Goal: Information Seeking & Learning: Learn about a topic

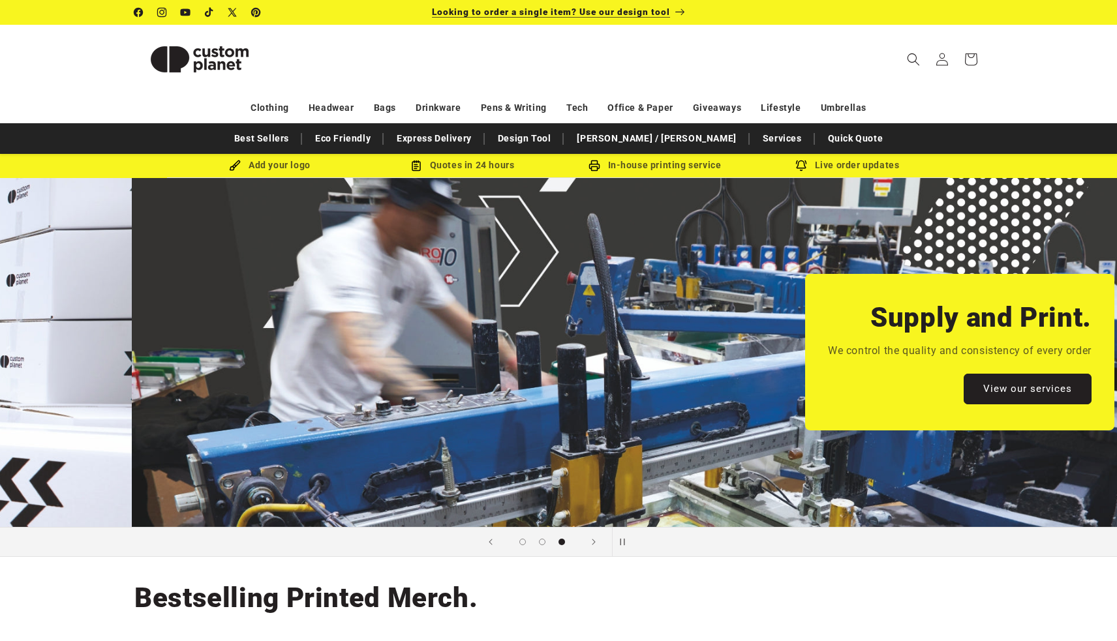
scroll to position [0, 2234]
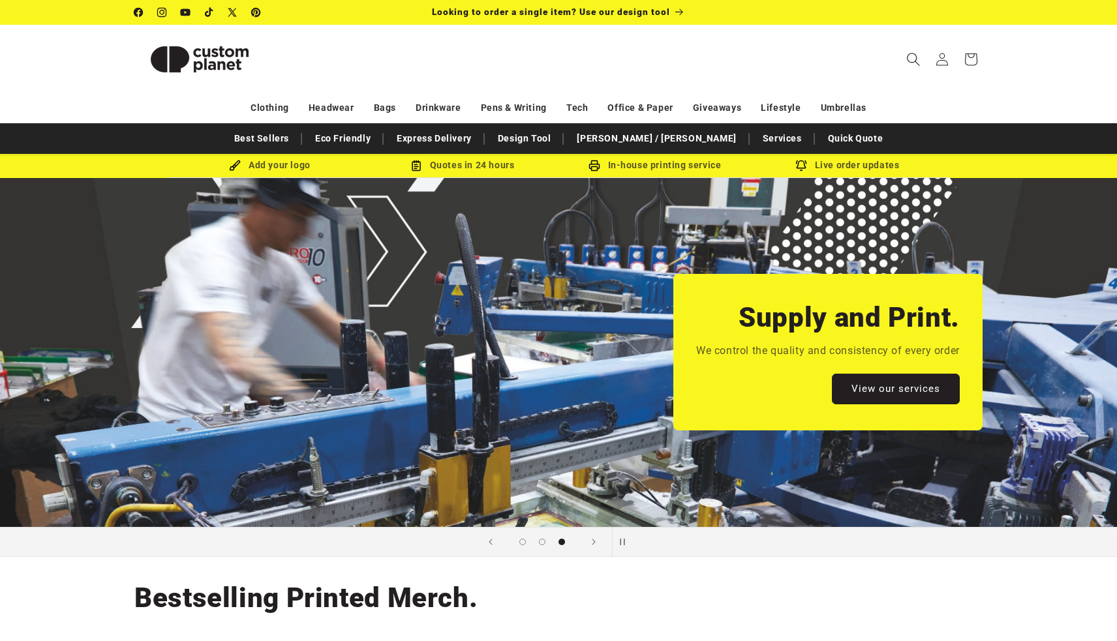
click at [912, 52] on span "Search" at bounding box center [913, 59] width 29 height 29
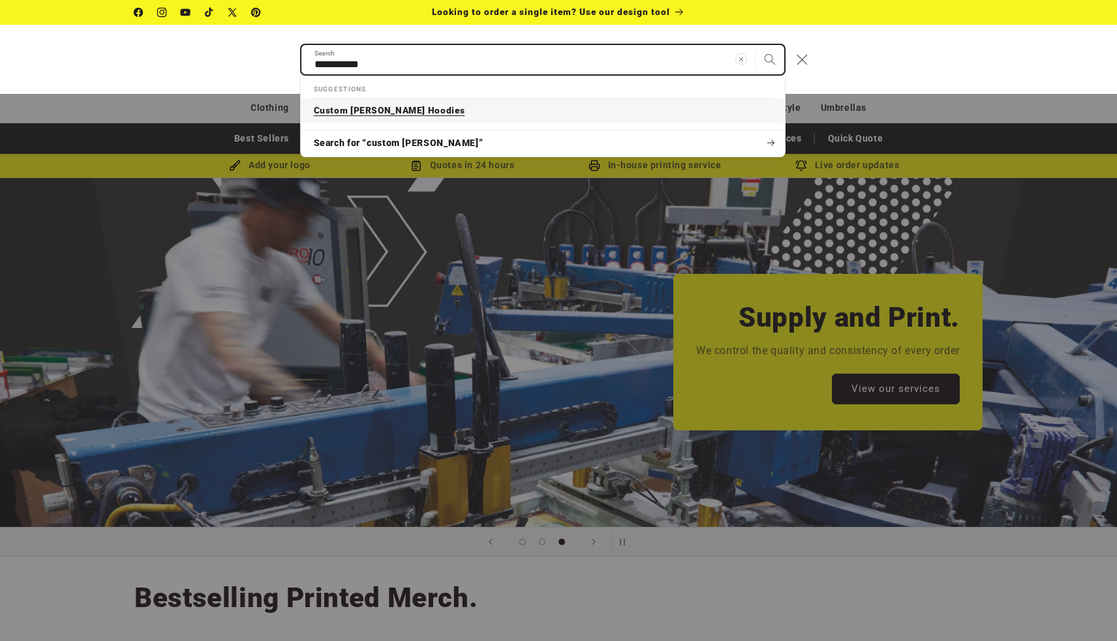
type input "**********"
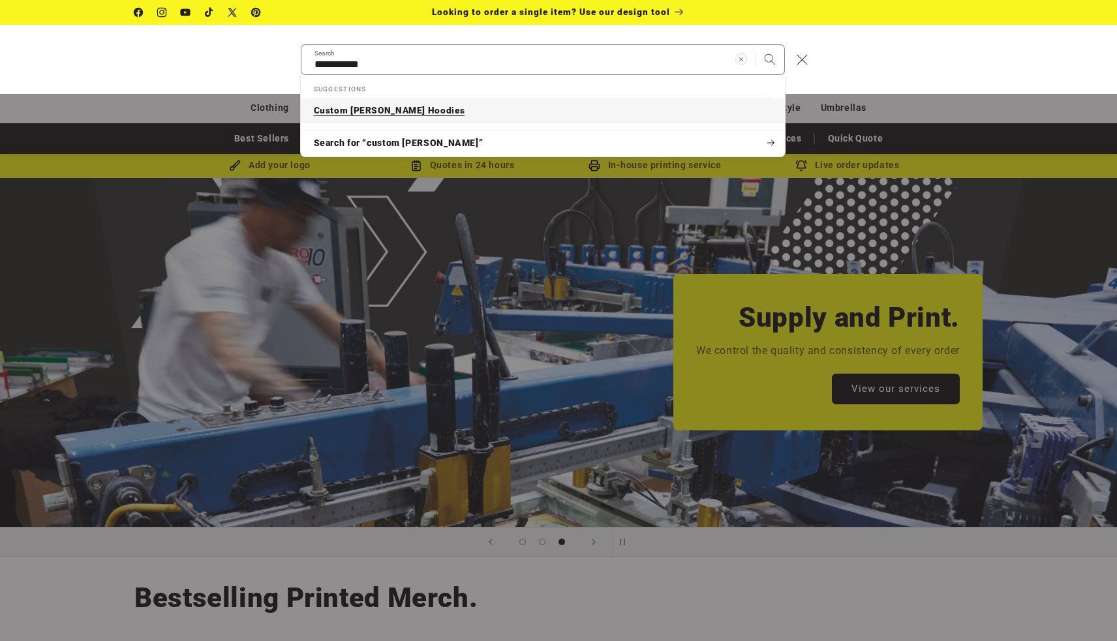
click at [638, 102] on link "Custom Russell Hoodies" at bounding box center [543, 111] width 484 height 25
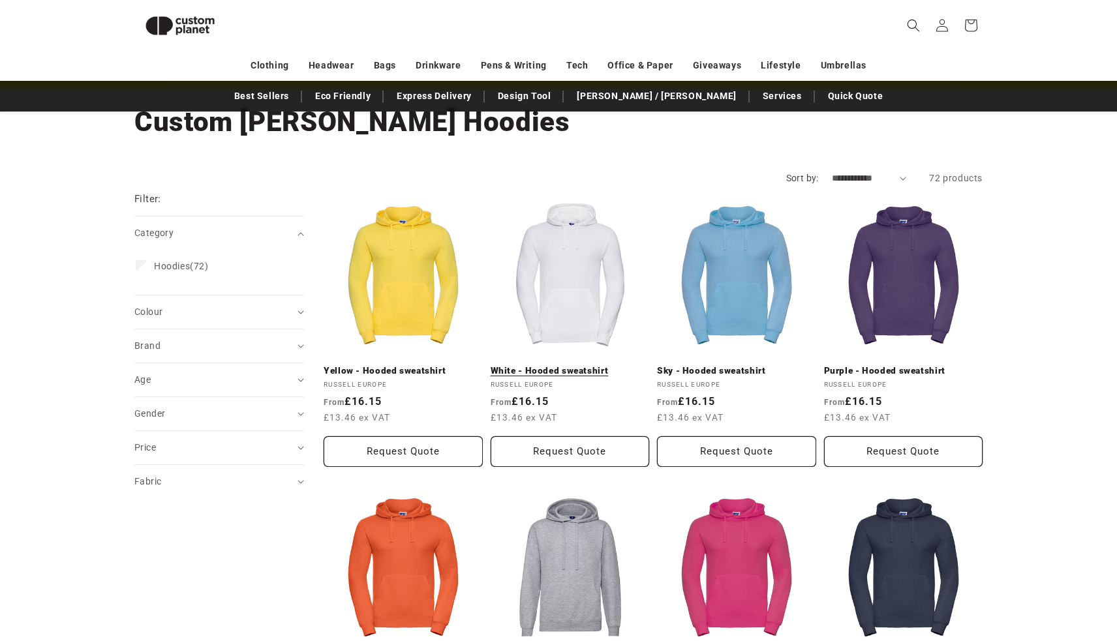
scroll to position [261, 0]
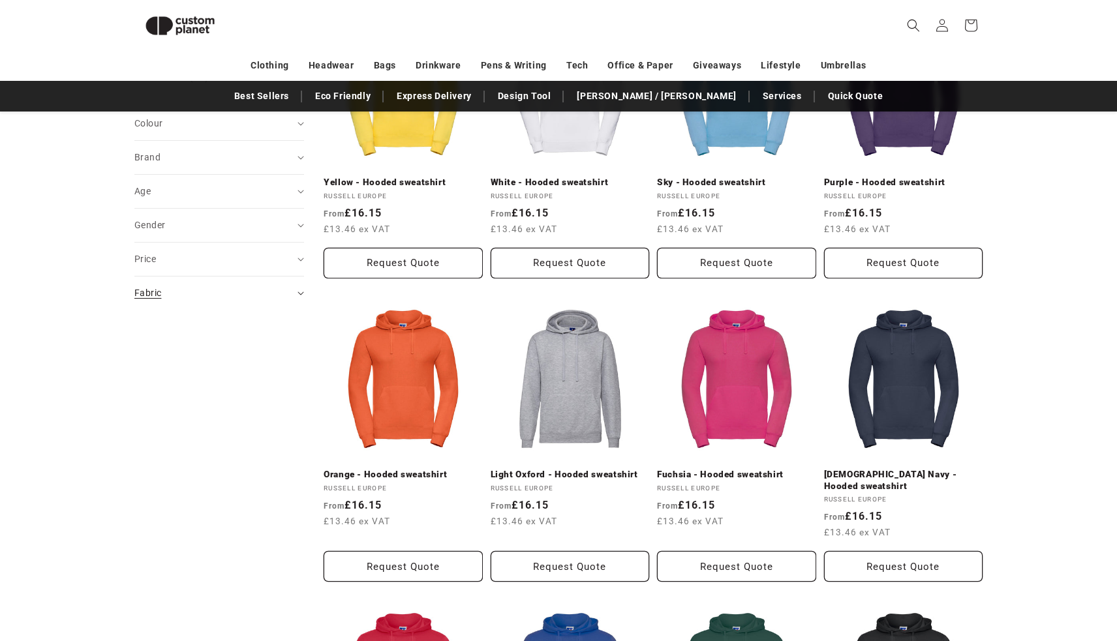
click at [294, 296] on summary "Fabric (0)" at bounding box center [219, 293] width 170 height 33
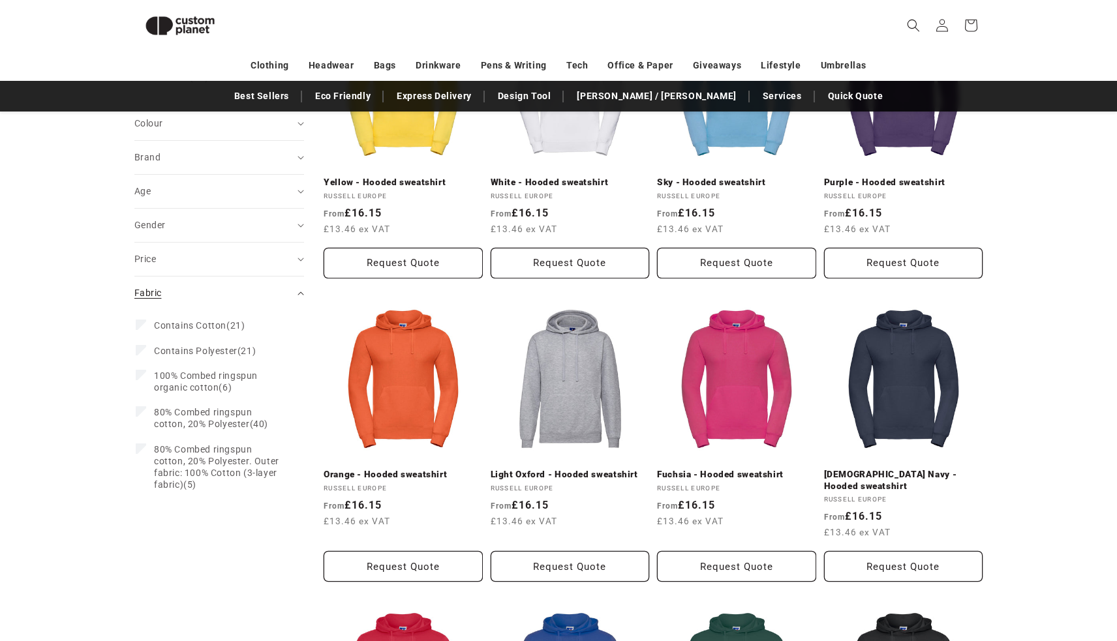
click at [294, 296] on summary "Fabric (0)" at bounding box center [219, 293] width 170 height 33
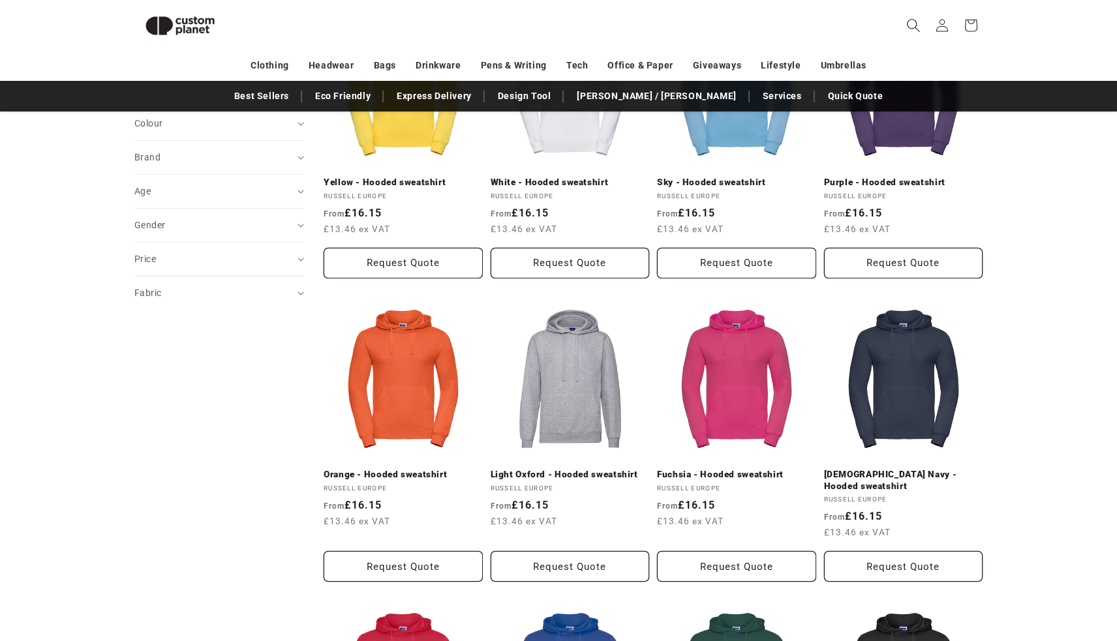
click at [907, 24] on icon "Search" at bounding box center [913, 25] width 14 height 14
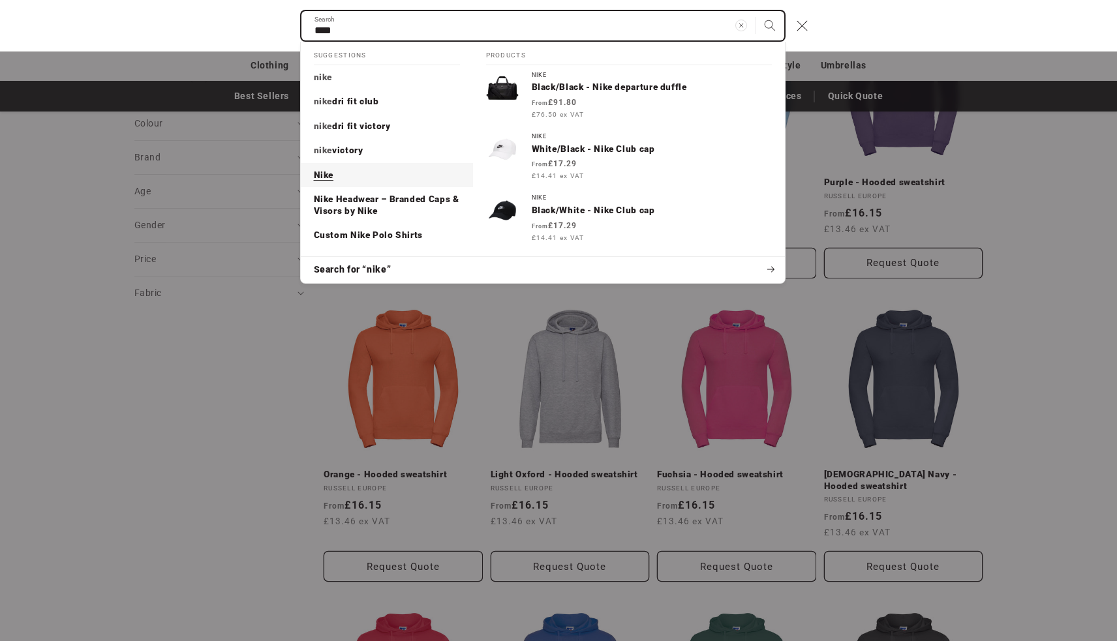
type input "****"
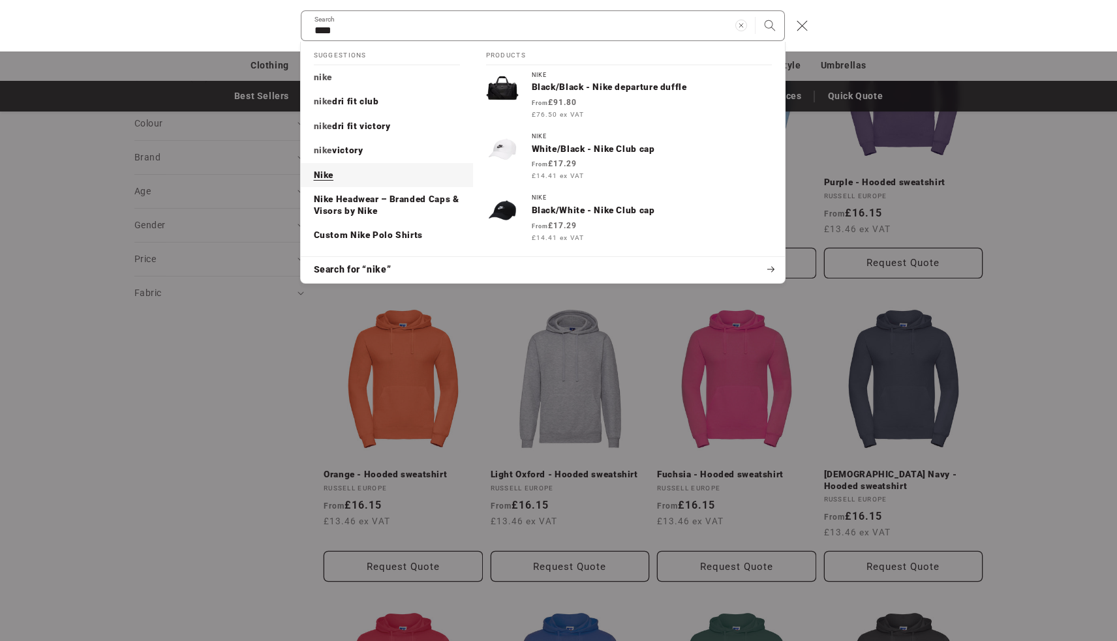
click at [332, 171] on p "Nike" at bounding box center [324, 176] width 20 height 12
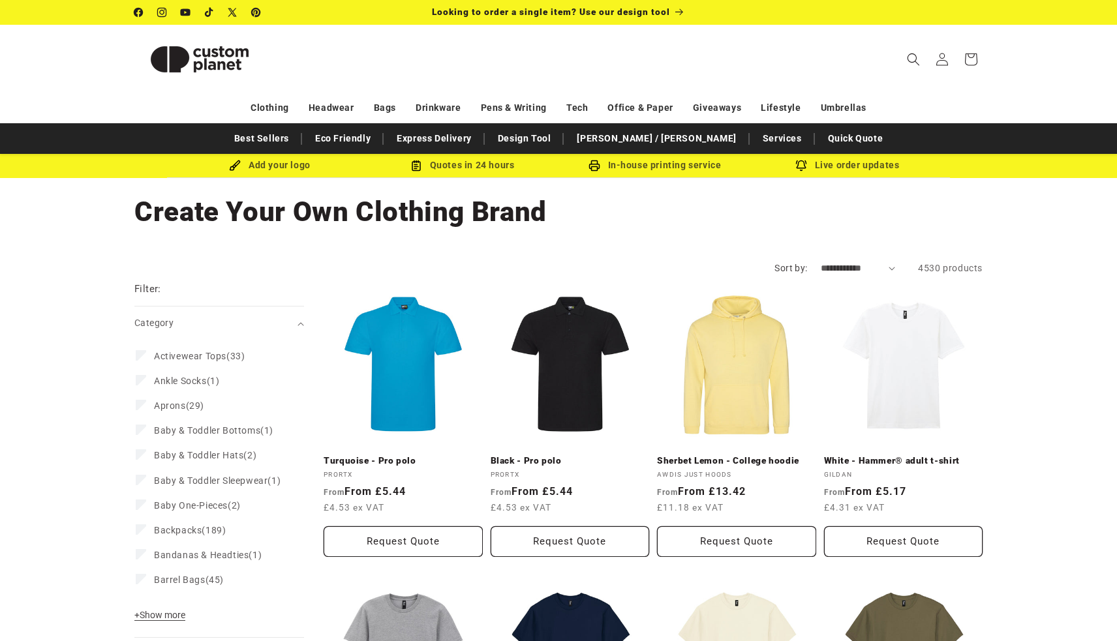
click at [176, 227] on h1 "Collection: Create Your Own Clothing Brand" at bounding box center [558, 211] width 848 height 35
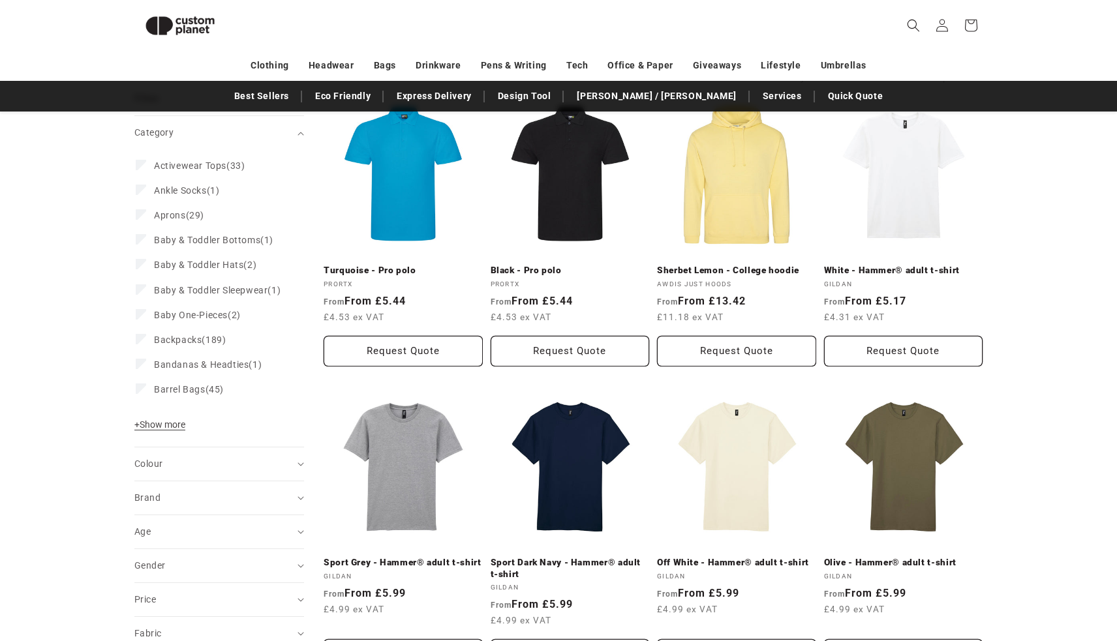
scroll to position [168, 0]
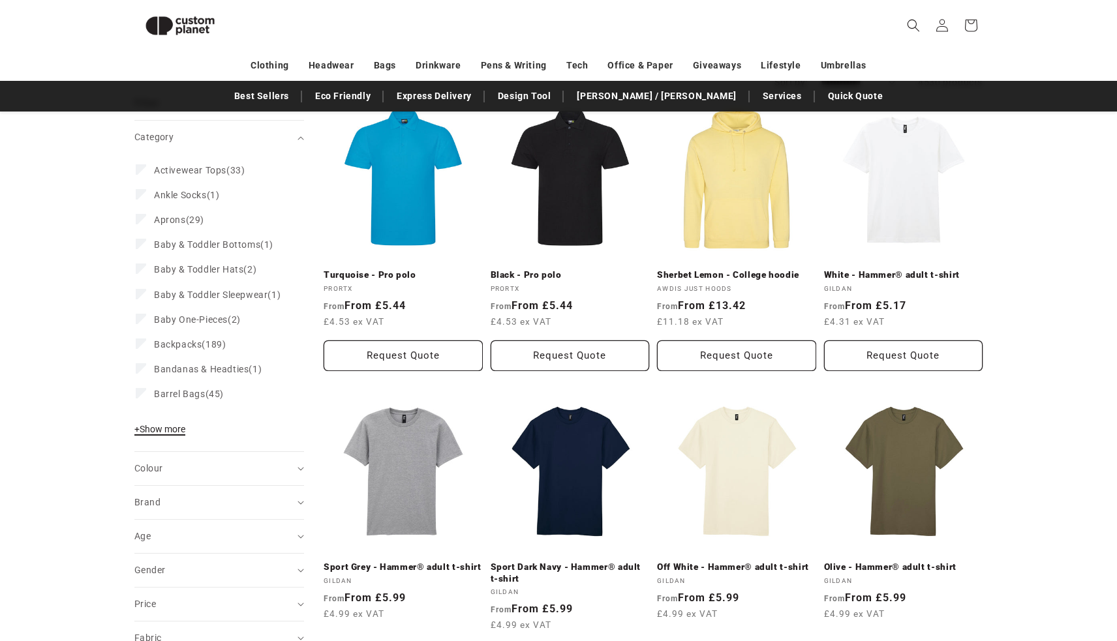
click at [183, 435] on span "+ Show more" at bounding box center [159, 429] width 51 height 10
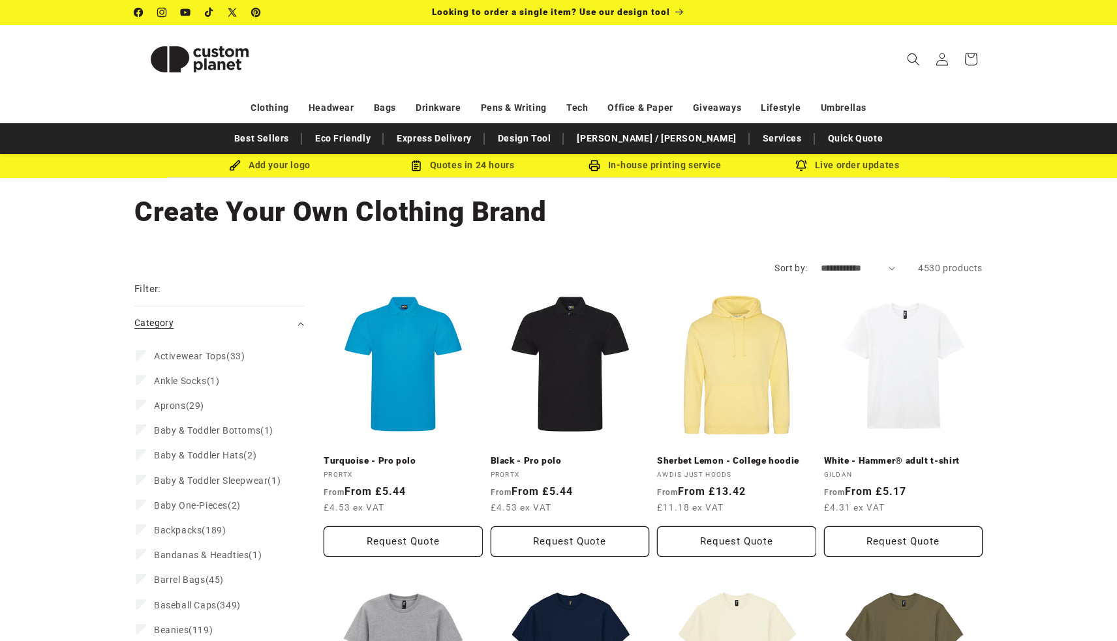
scroll to position [0, 0]
click at [238, 317] on div "Category (0)" at bounding box center [213, 324] width 159 height 14
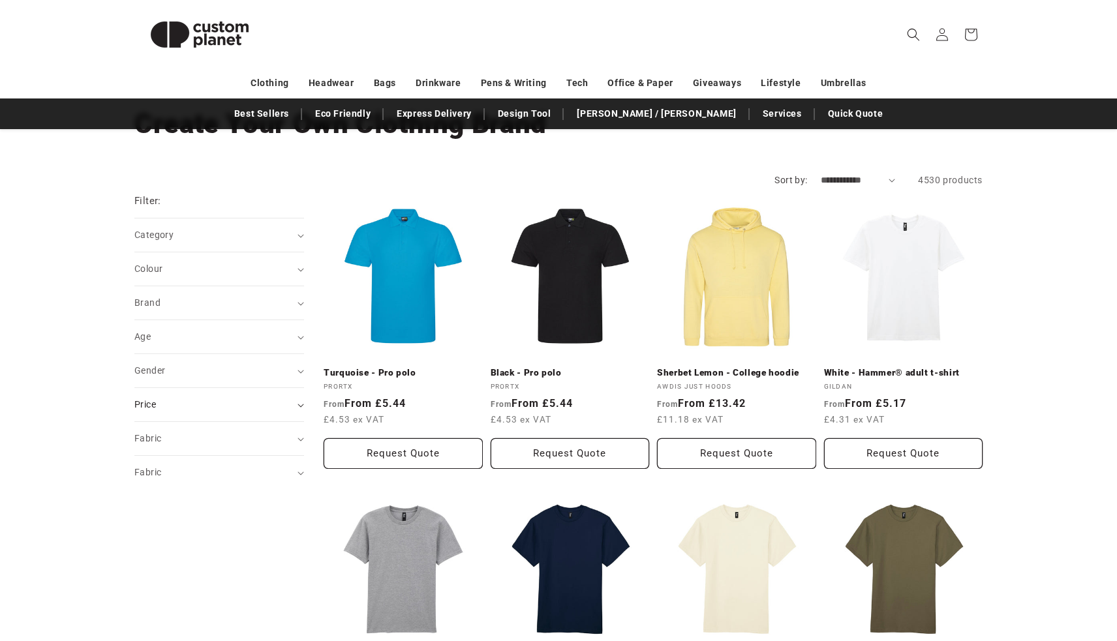
scroll to position [134, 0]
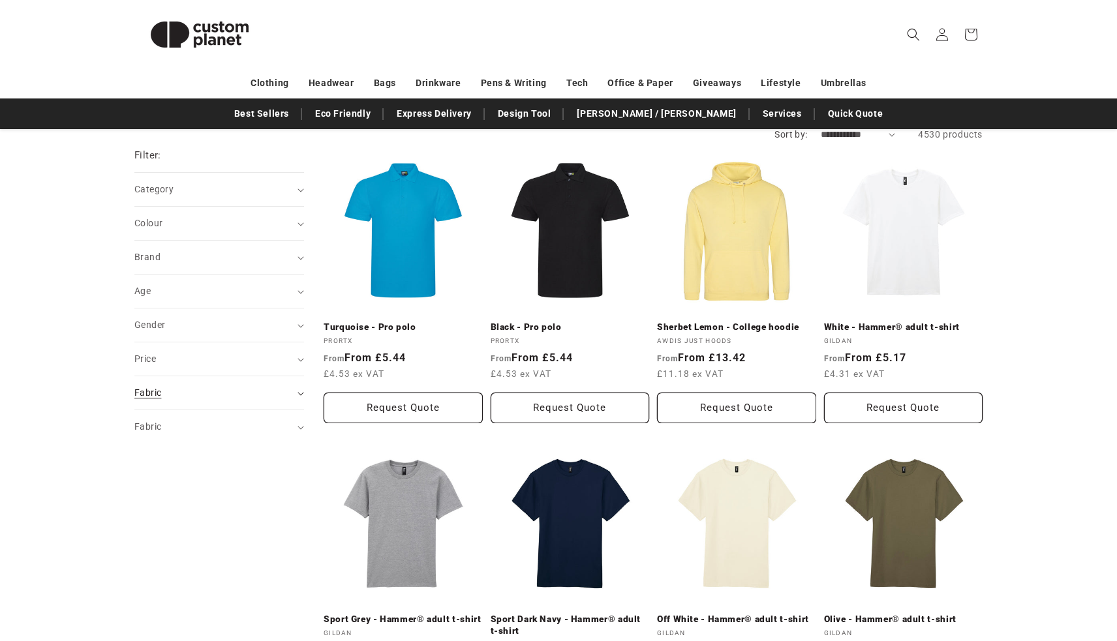
click at [239, 390] on div "Fabric (0)" at bounding box center [213, 393] width 159 height 14
click at [226, 436] on summary "Fabric (0)" at bounding box center [219, 426] width 170 height 33
click at [241, 431] on div "Fabric (0)" at bounding box center [213, 427] width 159 height 14
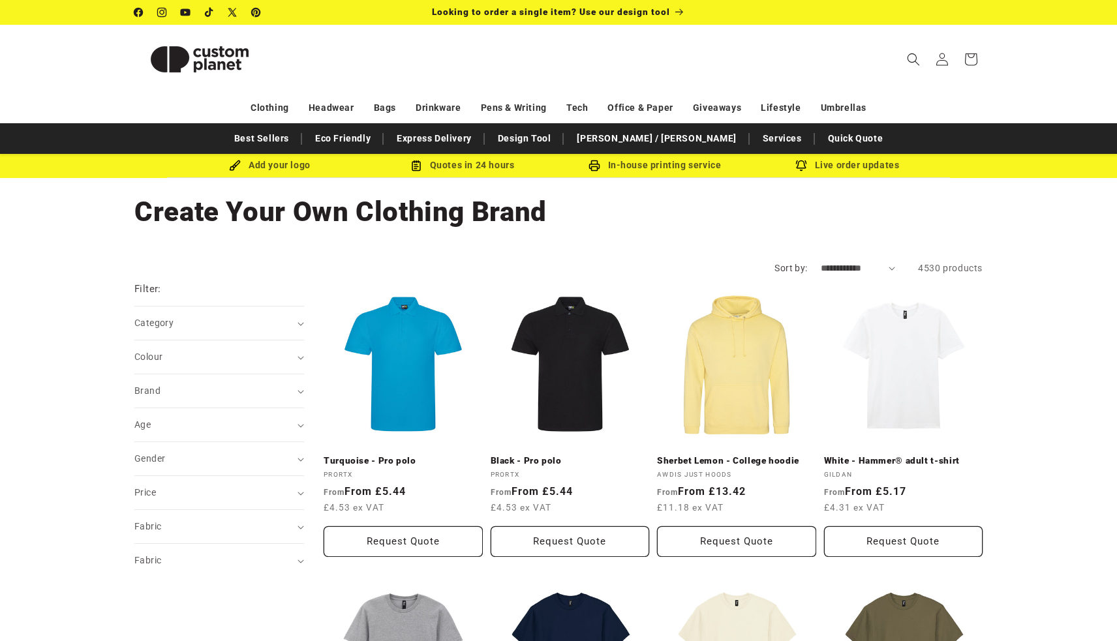
scroll to position [0, 0]
click at [919, 59] on icon "Search" at bounding box center [913, 59] width 14 height 14
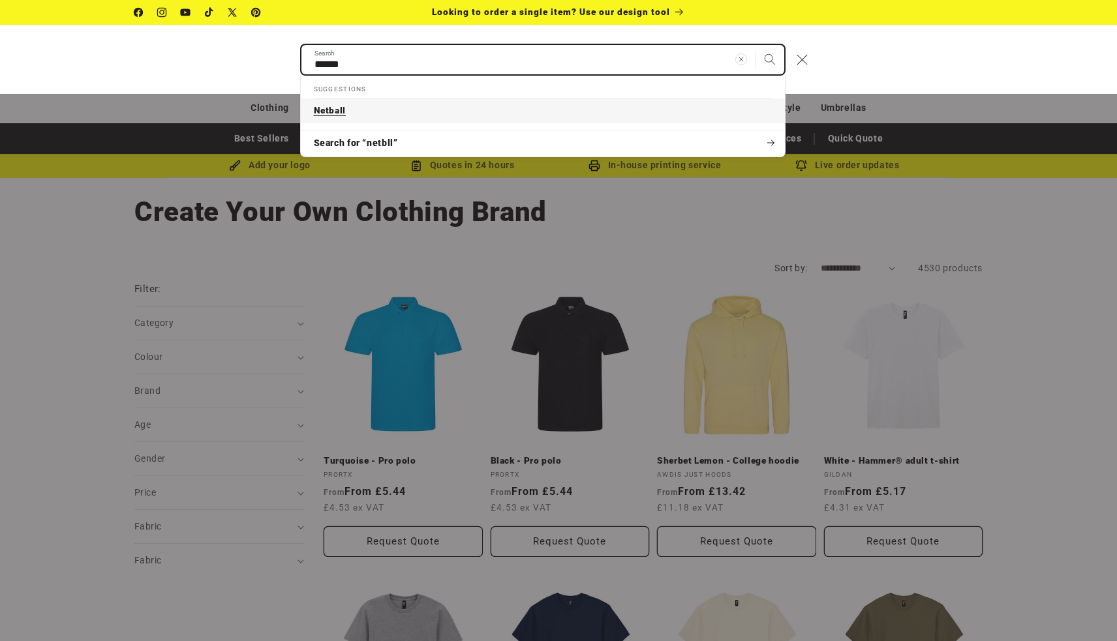
type input "******"
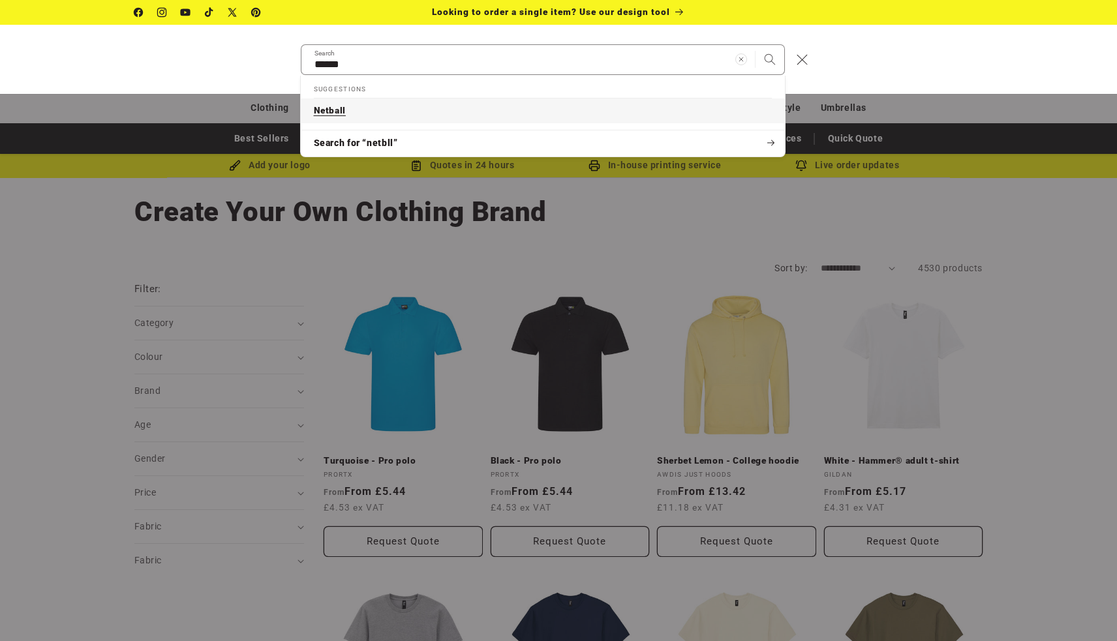
click at [670, 105] on link "Netball" at bounding box center [543, 111] width 484 height 25
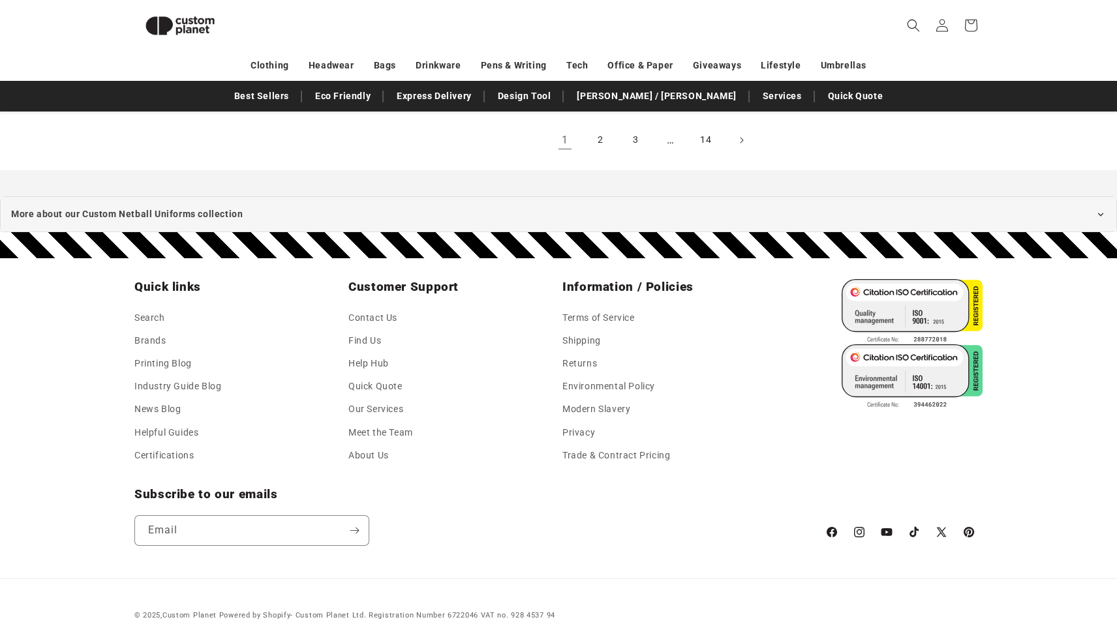
scroll to position [1696, 0]
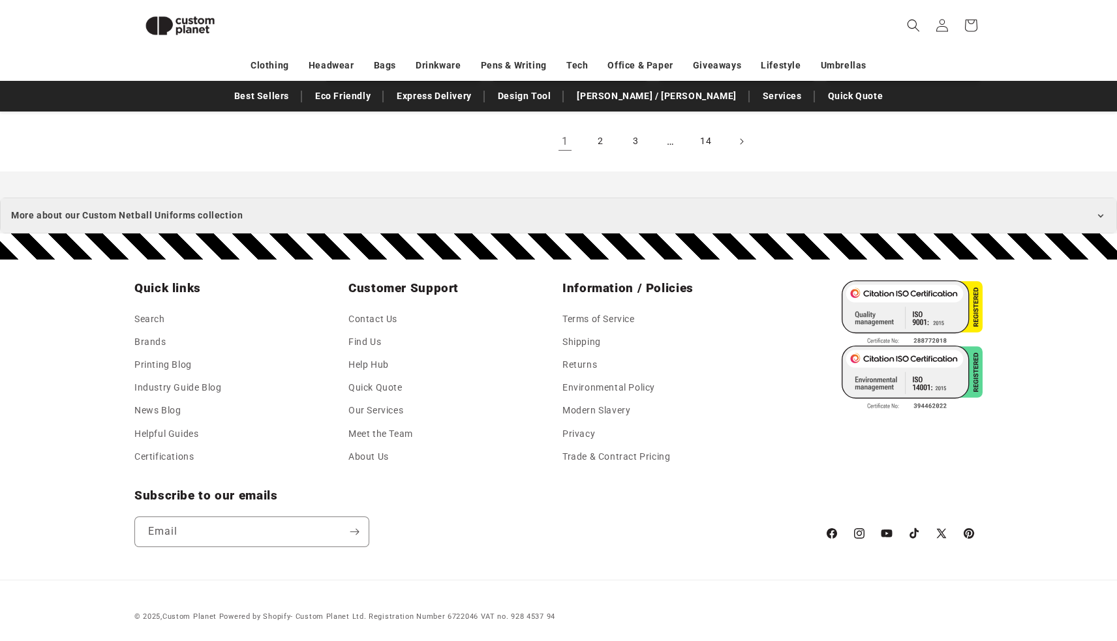
click at [147, 208] on span "More about our Custom Netball Uniforms collection" at bounding box center [127, 216] width 232 height 16
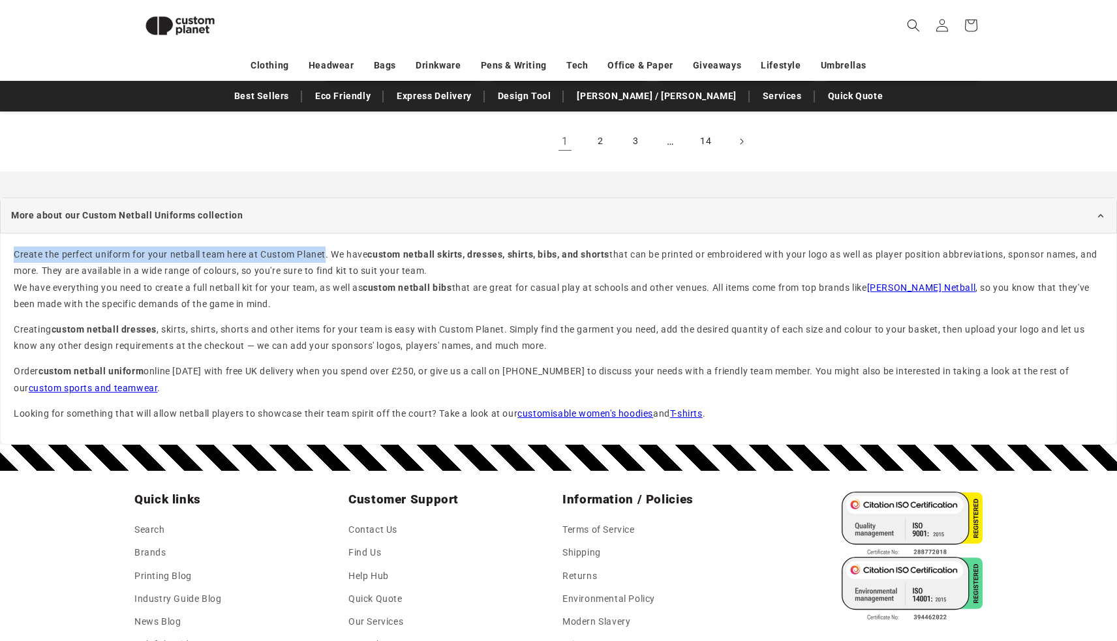
drag, startPoint x: 15, startPoint y: 250, endPoint x: 326, endPoint y: 252, distance: 311.3
click at [326, 252] on div "Create the perfect uniform for your netball team here at Custom Planet. We have…" at bounding box center [559, 263] width 1090 height 33
copy div "Create the perfect uniform for your netball team here at Custom Planet"
click at [369, 283] on strong "custom netball bibs" at bounding box center [407, 288] width 89 height 10
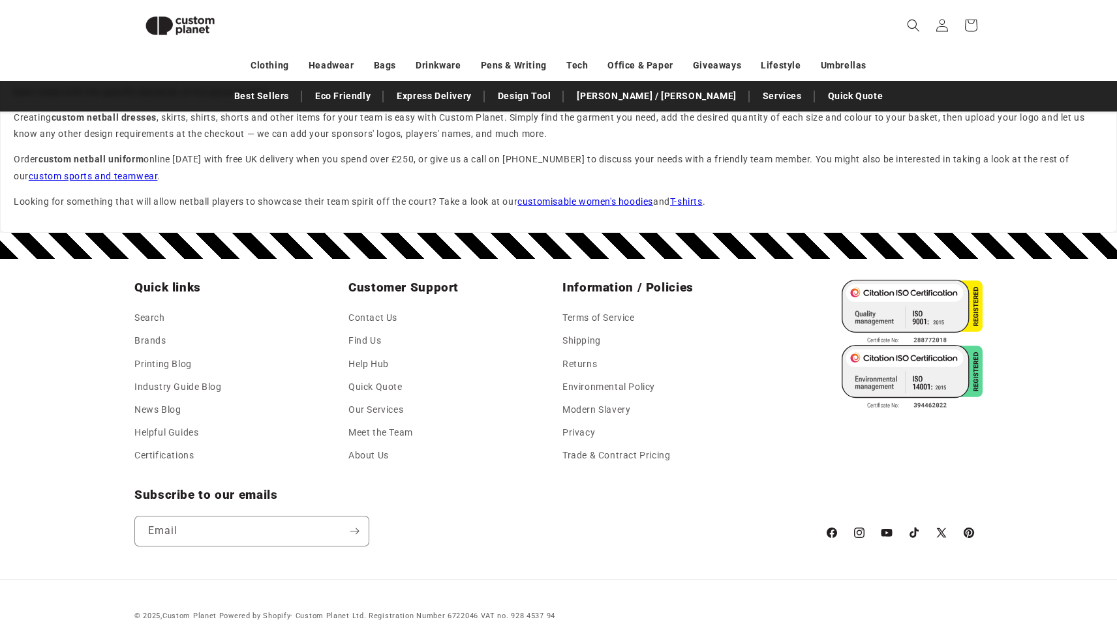
scroll to position [1907, 0]
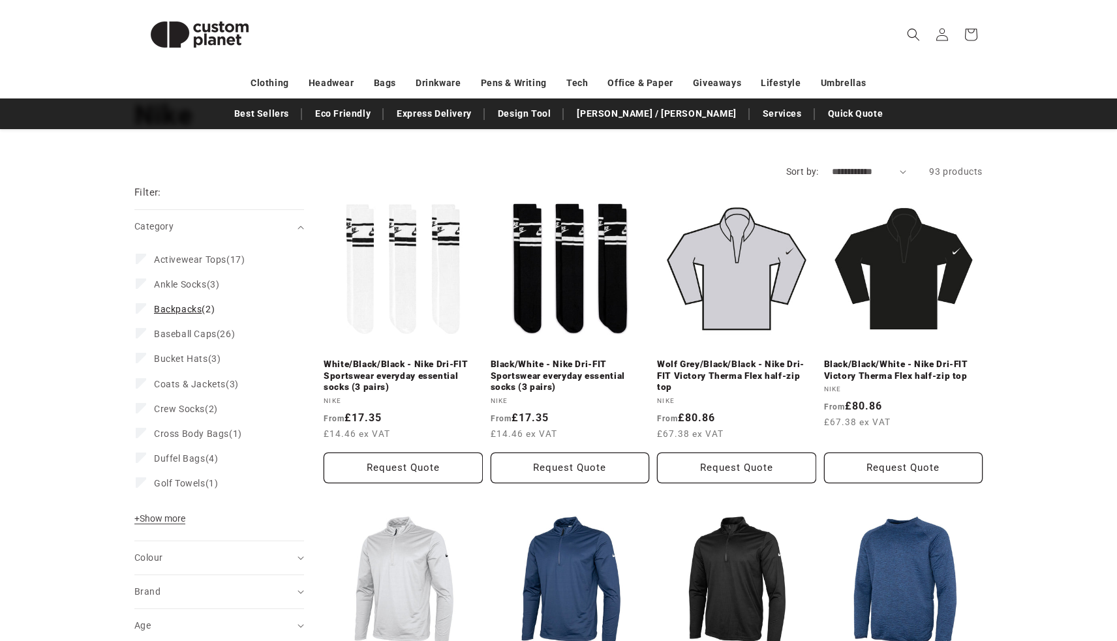
scroll to position [104, 0]
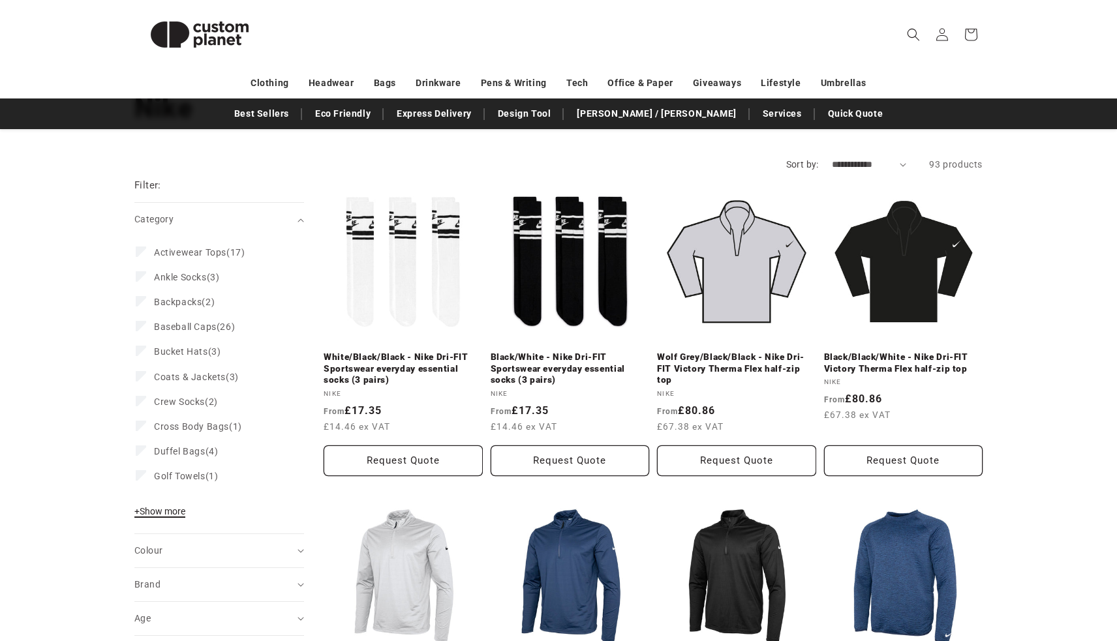
click at [161, 506] on span "+ Show more" at bounding box center [159, 511] width 51 height 10
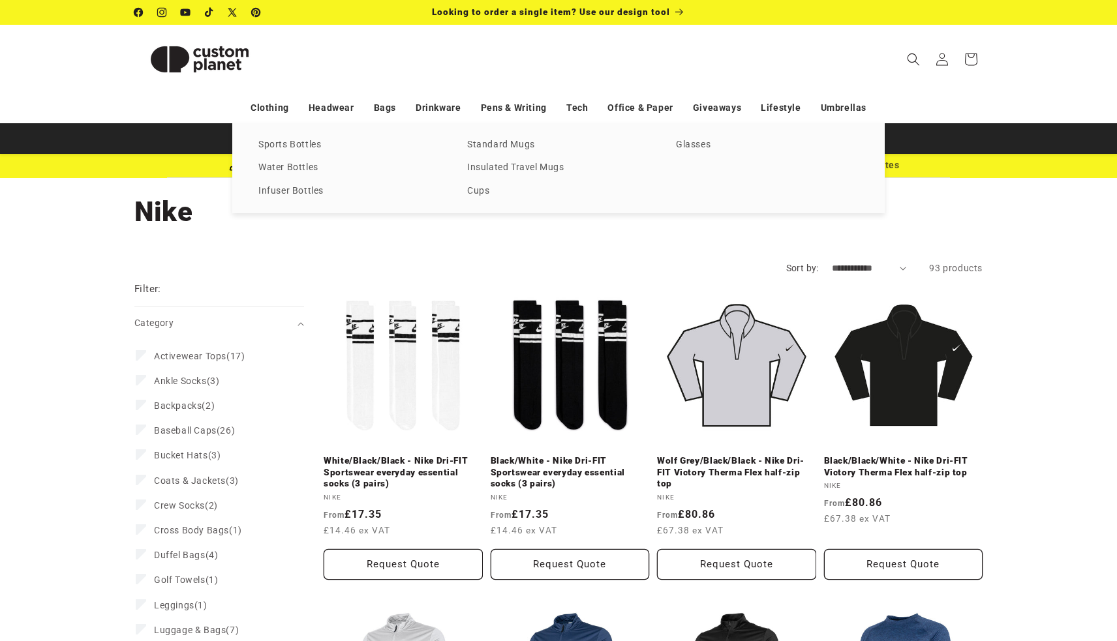
scroll to position [0, 0]
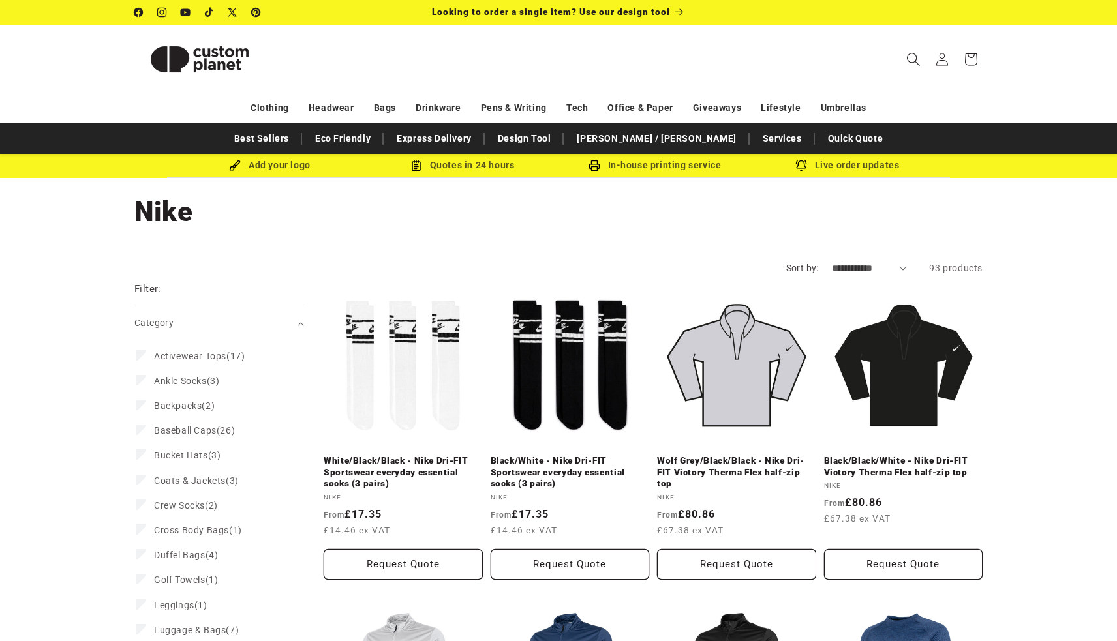
click at [905, 51] on span "Search" at bounding box center [913, 59] width 29 height 29
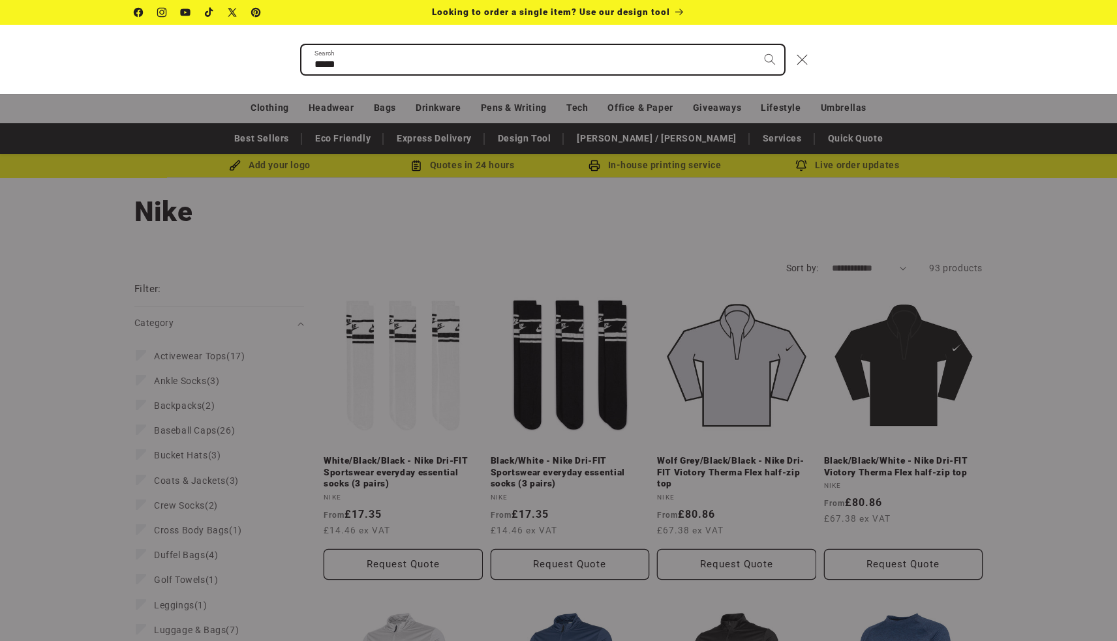
type input "*****"
click at [769, 59] on button "Search" at bounding box center [770, 59] width 29 height 29
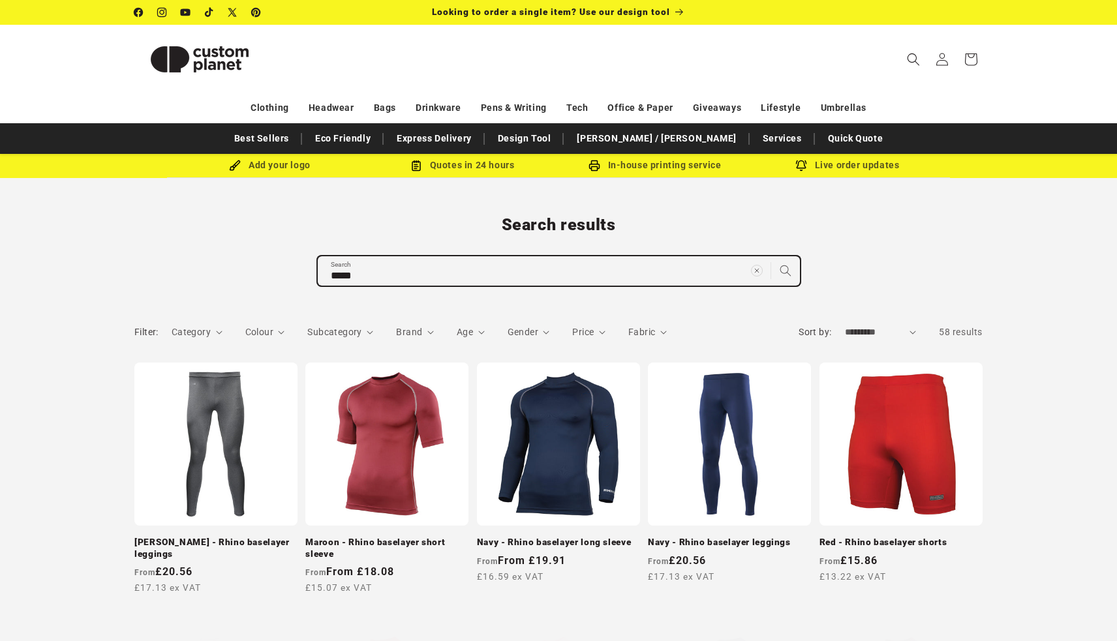
click at [416, 263] on input "*****" at bounding box center [559, 270] width 482 height 29
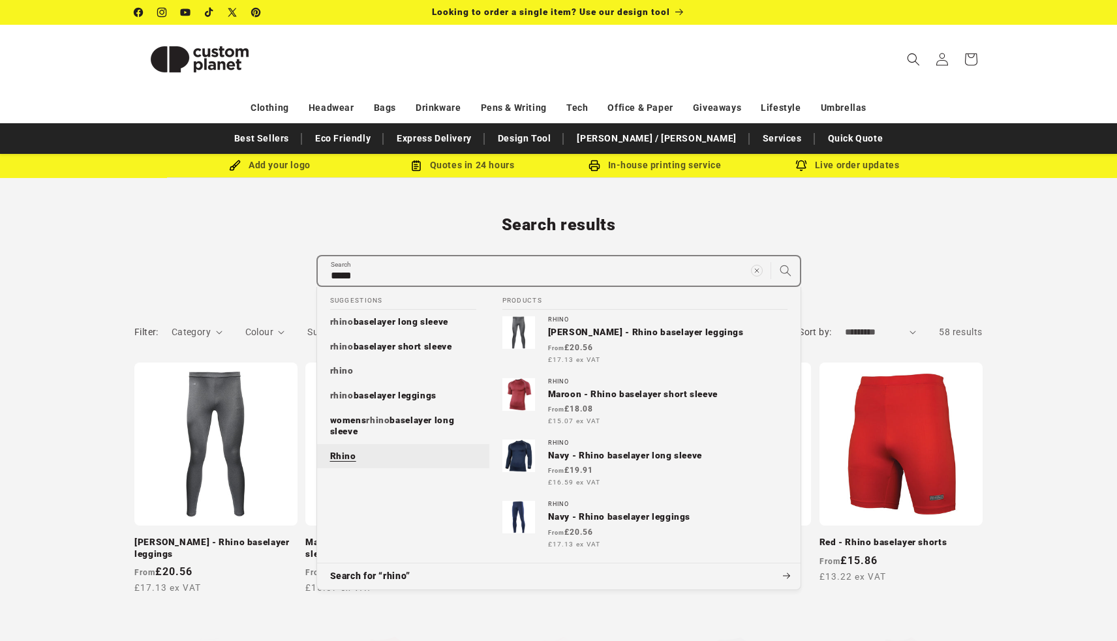
click at [365, 449] on link "Rhino" at bounding box center [403, 456] width 172 height 25
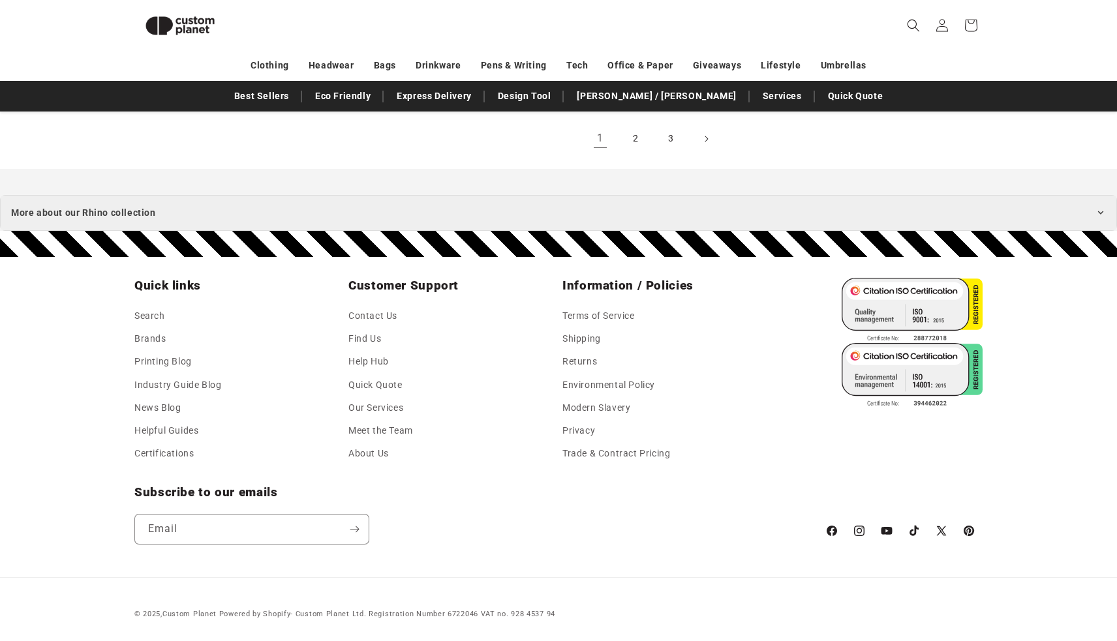
scroll to position [1687, 0]
click at [120, 208] on span "More about our Rhino collection" at bounding box center [83, 214] width 145 height 16
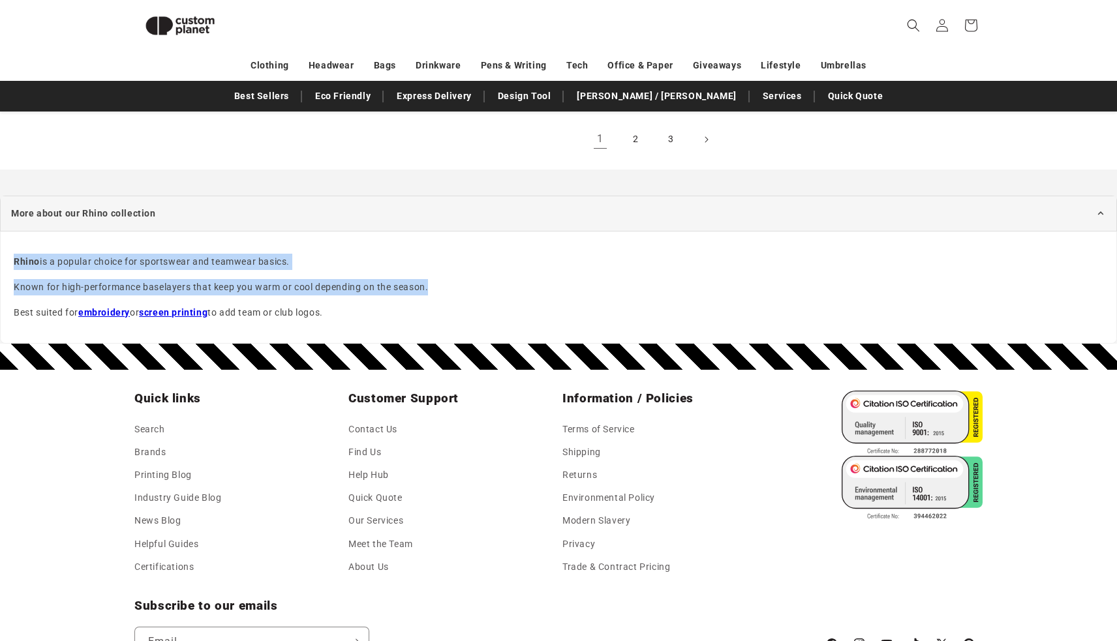
drag, startPoint x: 14, startPoint y: 258, endPoint x: 439, endPoint y: 290, distance: 426.7
click at [439, 290] on div "Rhino is a popular choice for sportswear and teamwear basics. Known for high-pe…" at bounding box center [558, 288] width 1117 height 113
copy div "Rhino is a popular choice for sportswear and teamwear basics. Known for high-pe…"
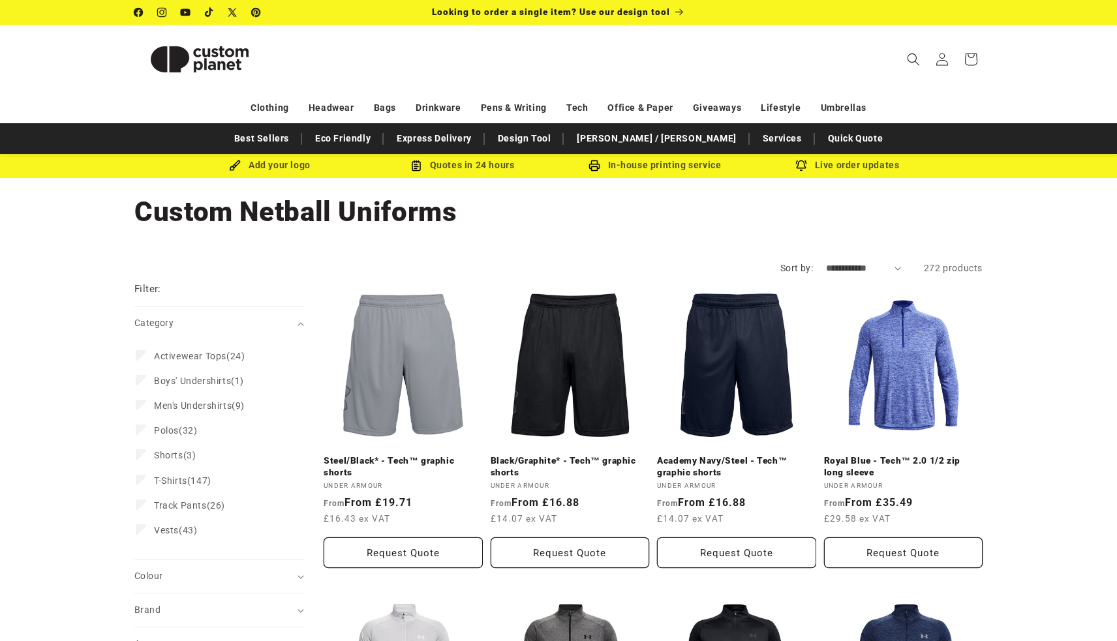
click at [287, 33] on header "Search My Account / Order Progress Cart Clothing Clothing T-shirts" at bounding box center [559, 59] width 914 height 69
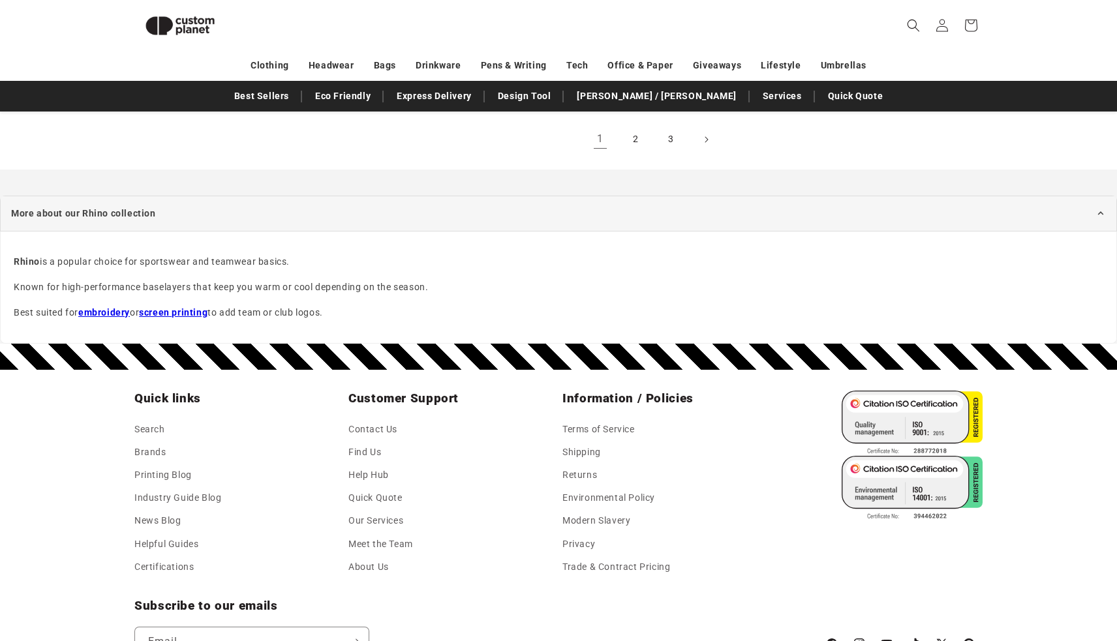
click at [700, 305] on p "Best suited for embroidery or screen printing to add team or club logos." at bounding box center [559, 313] width 1090 height 16
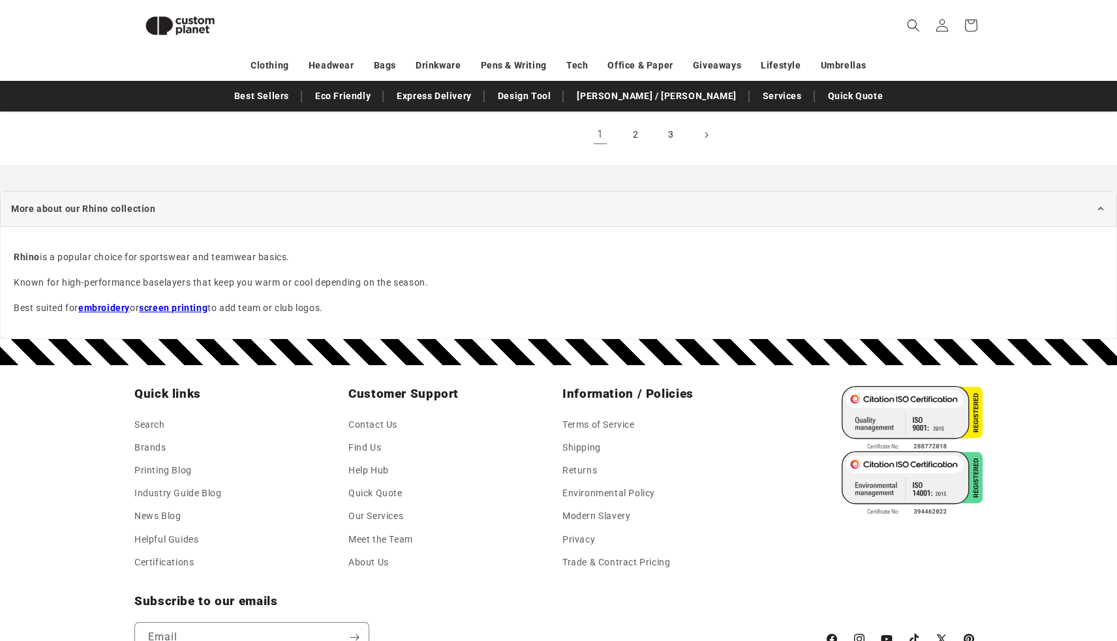
scroll to position [1688, 0]
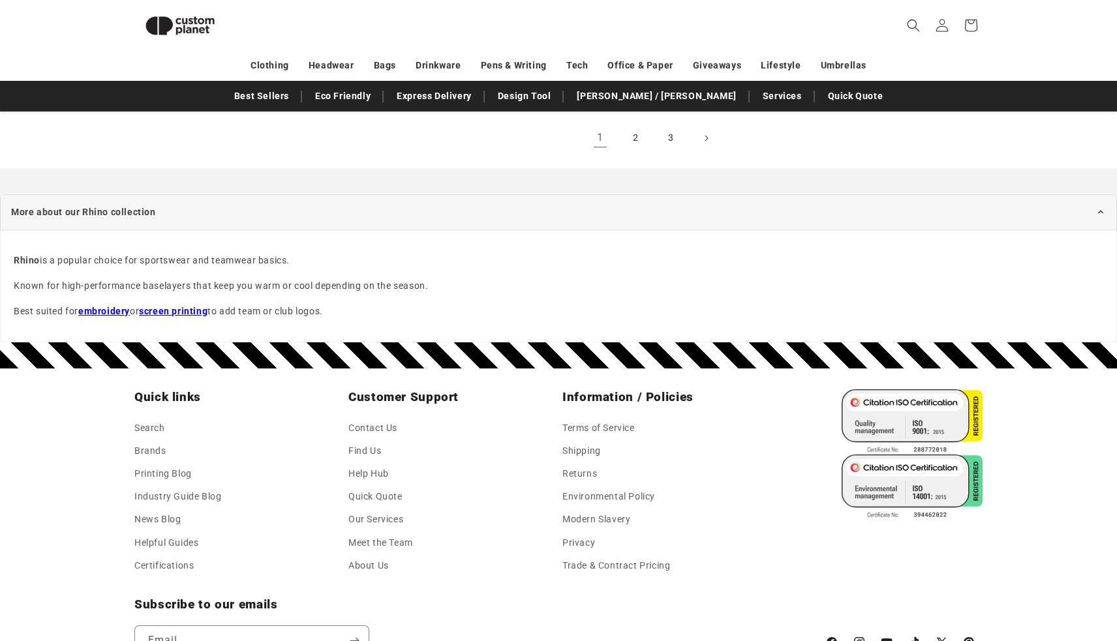
click at [354, 296] on div "Rhino is a popular choice for sportswear and teamwear basics. Known for high-pe…" at bounding box center [558, 286] width 1117 height 113
click at [385, 290] on p "Known for high-performance baselayers that keep you warm or cool depending on t…" at bounding box center [559, 286] width 1090 height 16
click at [756, 95] on link "Services" at bounding box center [782, 96] width 52 height 23
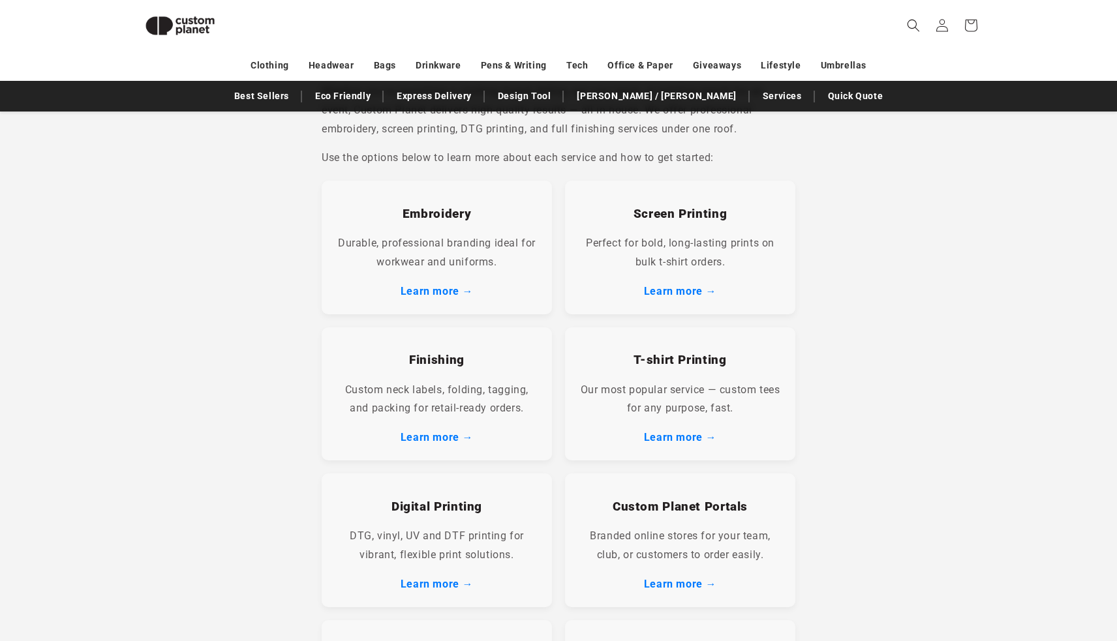
scroll to position [226, 0]
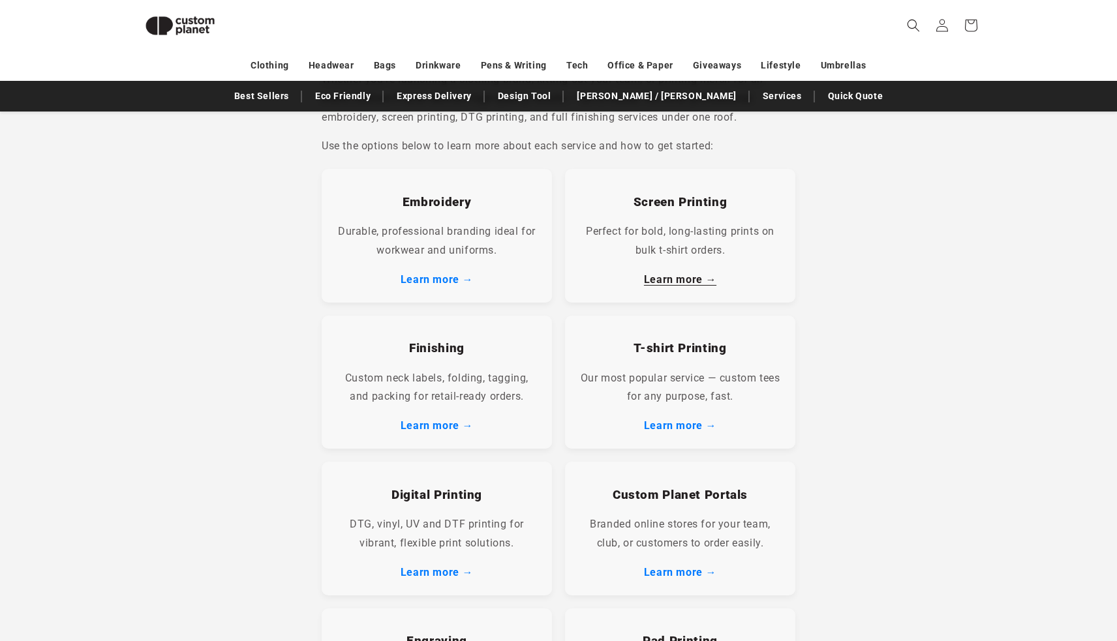
click at [667, 279] on link "Learn more →" at bounding box center [680, 279] width 72 height 12
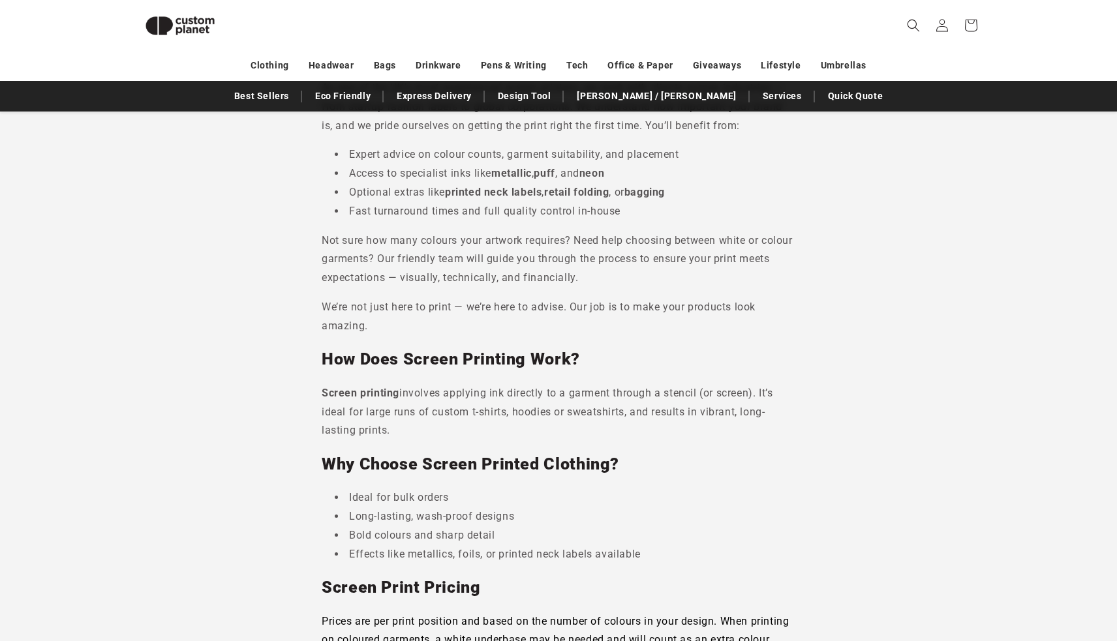
scroll to position [762, 0]
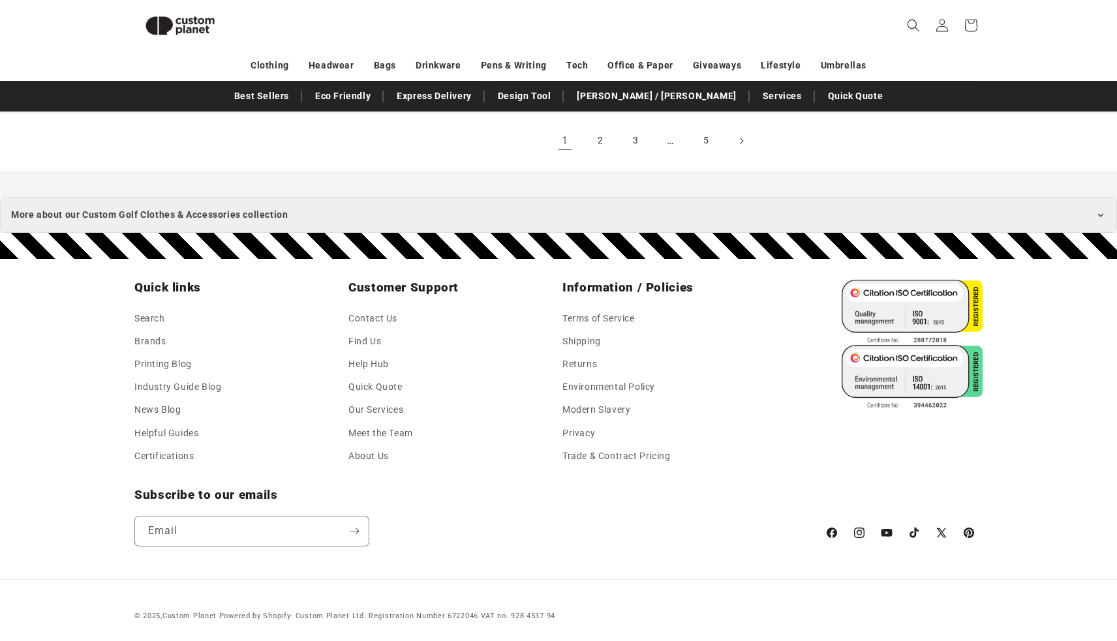
scroll to position [1696, 0]
click at [341, 205] on summary "More about our Custom Golf Clothes & Accessories collection" at bounding box center [558, 216] width 1117 height 36
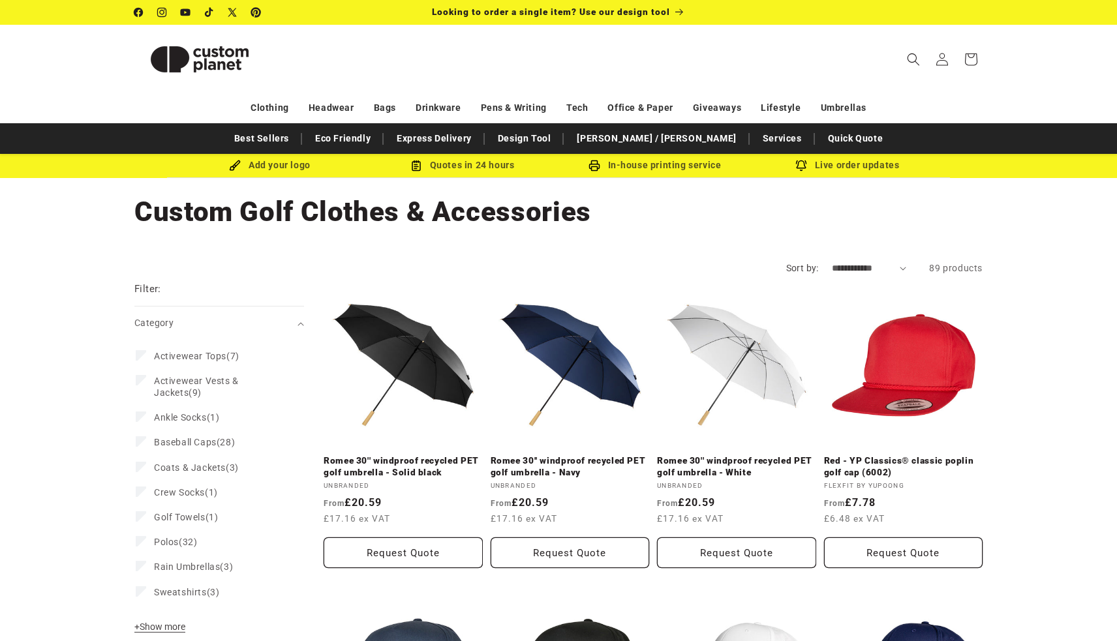
scroll to position [0, 0]
